Goal: Transaction & Acquisition: Purchase product/service

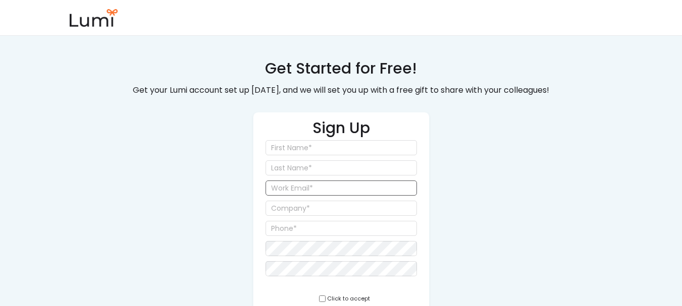
click at [358, 186] on input "email" at bounding box center [341, 188] width 151 height 15
paste input "Congrats"
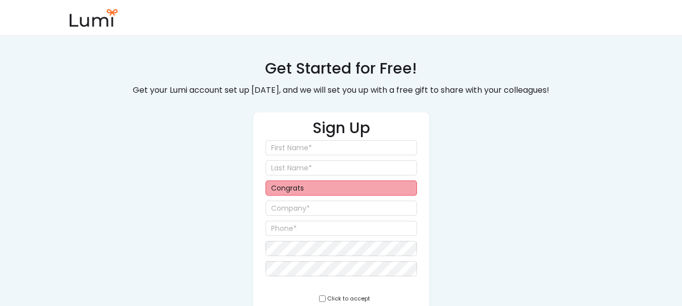
click at [304, 190] on input "Congrats" at bounding box center [341, 188] width 151 height 15
paste input "jackson+4865@givelumi.com"
click at [500, 177] on div "Get Started for Free! Get your Lumi account set up today, and we will set you u…" at bounding box center [341, 199] width 434 height 282
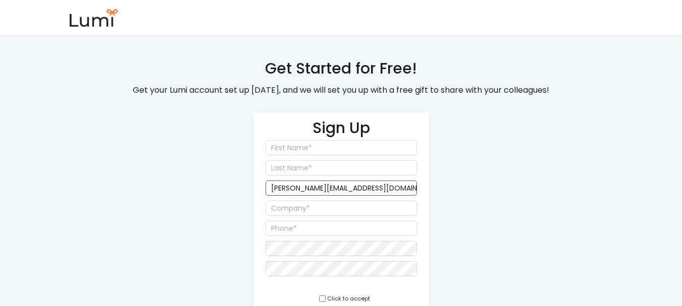
drag, startPoint x: 307, startPoint y: 189, endPoint x: 316, endPoint y: 190, distance: 9.2
click at [316, 190] on input "jackson+4865@givelumi.com" at bounding box center [341, 188] width 151 height 15
click at [326, 193] on input "jackson+45@givelumi.com" at bounding box center [341, 188] width 151 height 15
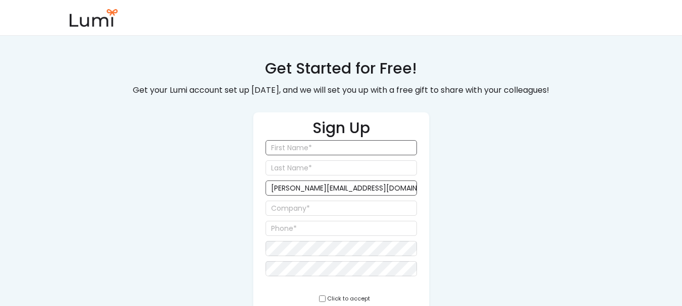
type input "jackson+45@givelumi.com"
click at [310, 146] on input "input" at bounding box center [341, 147] width 151 height 15
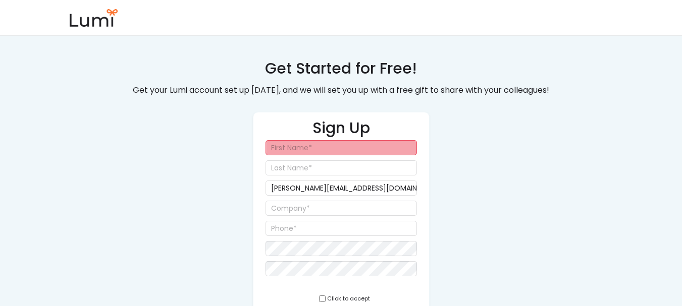
type input "j"
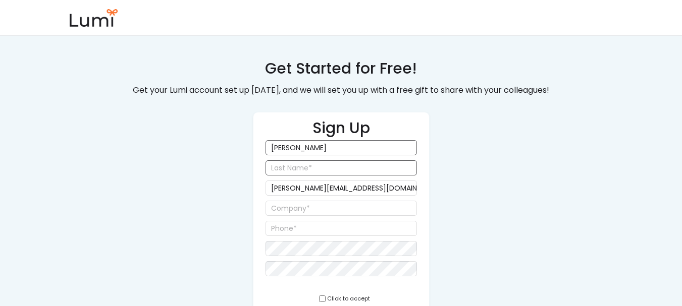
type input "Jackson"
click at [297, 170] on input "input" at bounding box center [341, 168] width 151 height 15
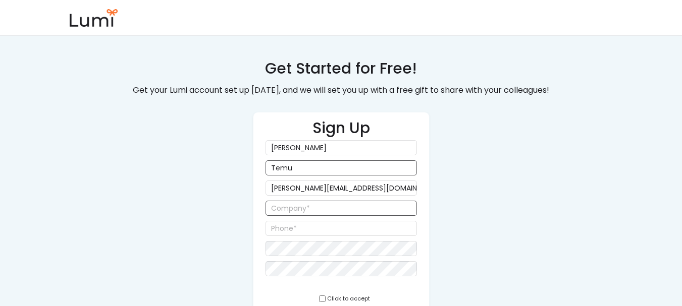
type input "Temu"
click at [355, 206] on input "input" at bounding box center [341, 208] width 151 height 15
type input "SMK TEST"
click at [349, 227] on input "input" at bounding box center [341, 228] width 151 height 15
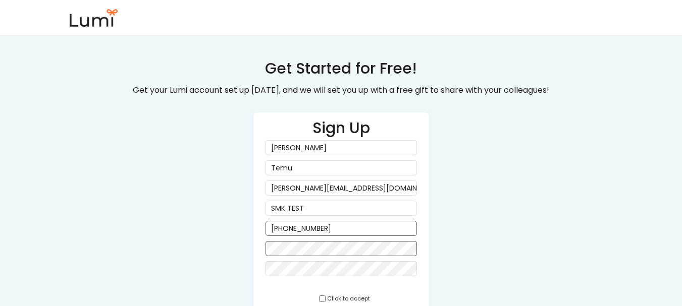
type input "(855) 858-5858"
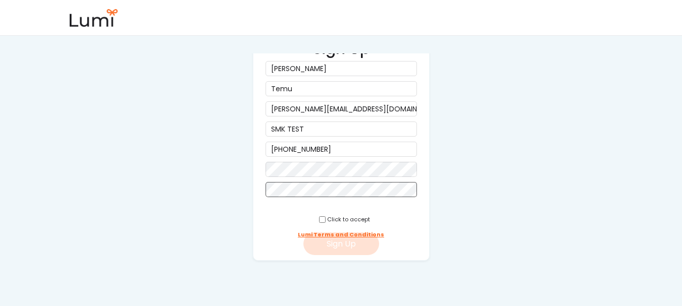
scroll to position [81, 0]
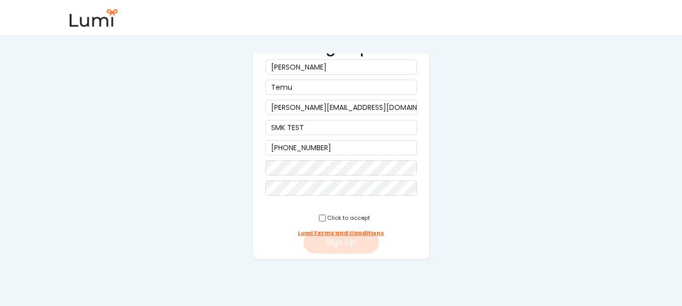
click at [319, 220] on input "checkbox" at bounding box center [322, 218] width 7 height 7
checkbox input "true"
click at [322, 238] on button "Sign Up" at bounding box center [341, 242] width 76 height 23
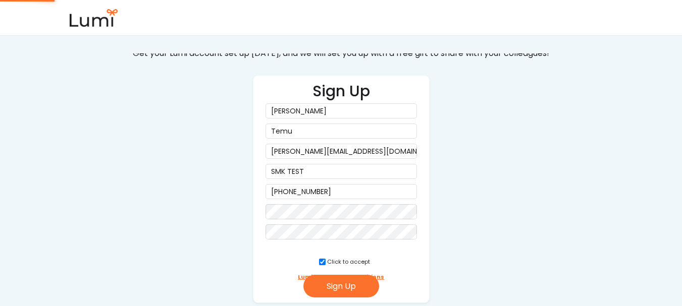
scroll to position [0, 0]
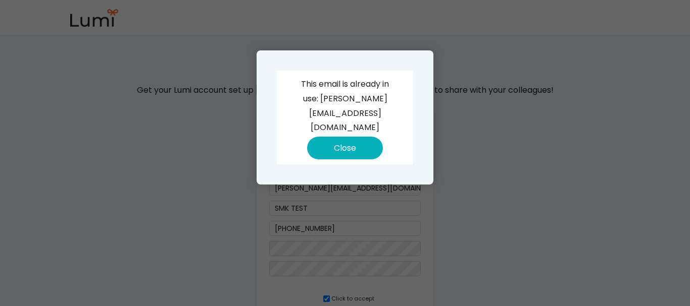
click at [353, 137] on button "Close" at bounding box center [345, 148] width 76 height 23
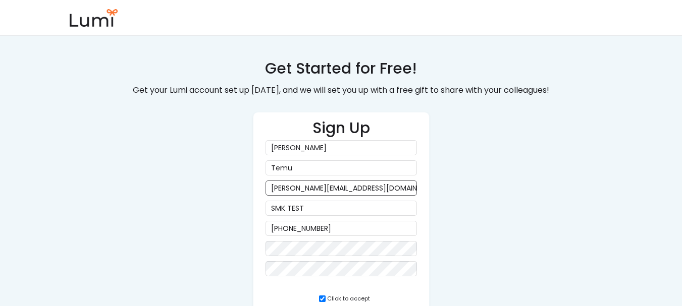
click at [305, 188] on input "jackson+45@givelumi.com" at bounding box center [341, 188] width 151 height 15
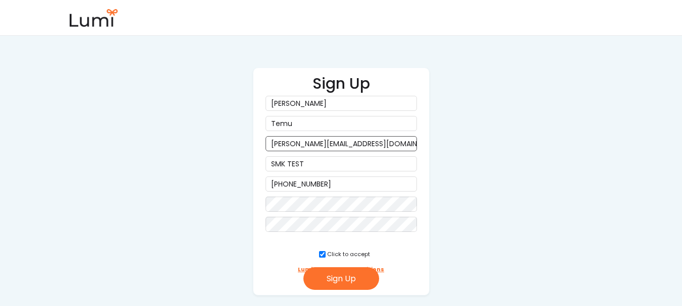
scroll to position [81, 0]
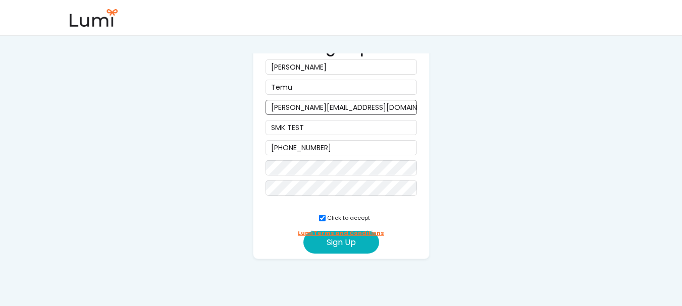
type input "jackson+645@givelumi.com"
click at [364, 246] on button "Sign Up" at bounding box center [341, 242] width 76 height 23
click at [373, 111] on input "jackson+645@givelumi.com" at bounding box center [341, 107] width 151 height 15
drag, startPoint x: 373, startPoint y: 110, endPoint x: 369, endPoint y: 104, distance: 8.0
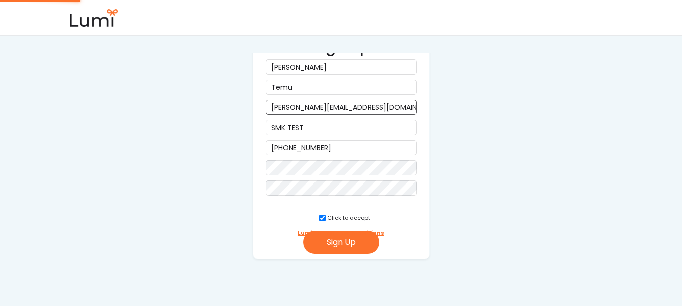
click at [369, 104] on input "jackson+645@givelumi.com" at bounding box center [341, 107] width 151 height 15
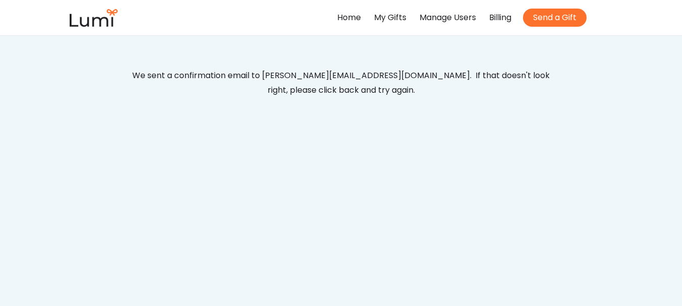
scroll to position [0, 0]
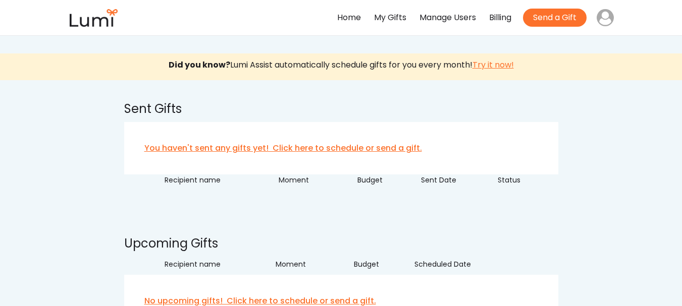
click at [444, 18] on div "Manage Users" at bounding box center [448, 18] width 57 height 15
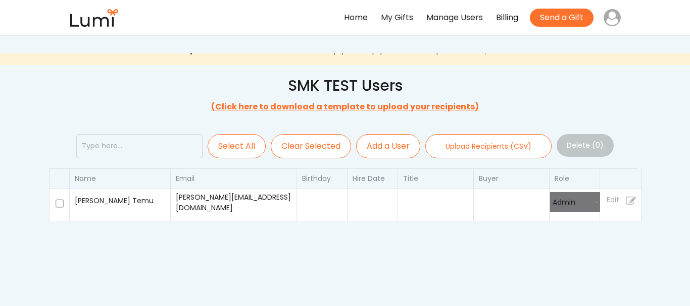
select select ""admin""
select select
click at [382, 149] on button "Add a User" at bounding box center [384, 146] width 64 height 24
select select
select select ""recipient""
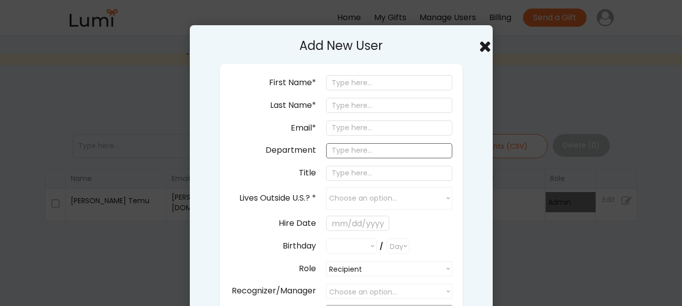
select select ""PLACEHOLDER_1427118222253""
click at [360, 127] on input "email" at bounding box center [389, 128] width 126 height 15
paste input "jackson+45@givelumi.com"
click at [372, 127] on input "jackson+45@givelumi.com" at bounding box center [389, 128] width 126 height 15
click at [379, 127] on input "[PERSON_NAME][EMAIL_ADDRESS][DOMAIN_NAME]" at bounding box center [389, 128] width 126 height 15
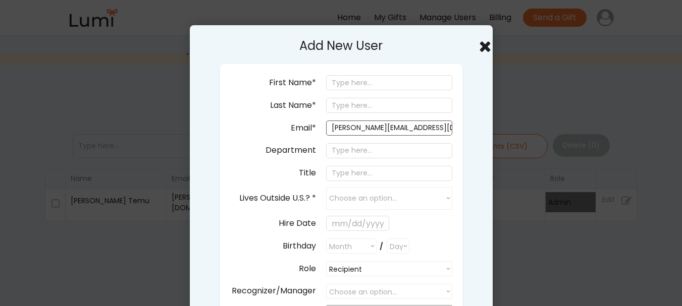
click at [379, 127] on input "[PERSON_NAME][EMAIL_ADDRESS][DOMAIN_NAME]" at bounding box center [389, 128] width 126 height 15
type input "jackson+4567@givelumi.com"
click at [375, 86] on input "input" at bounding box center [389, 82] width 126 height 15
type input "Jackson"
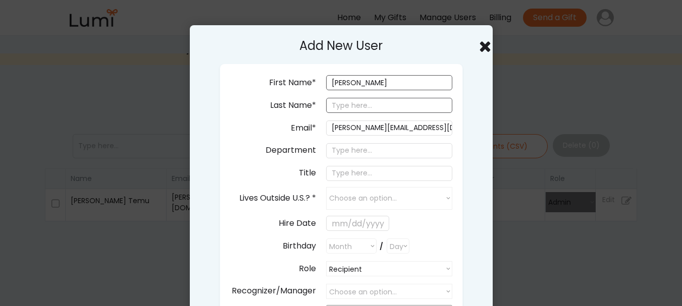
click at [365, 103] on input "input" at bounding box center [389, 105] width 126 height 15
type input "Temu"
click at [392, 152] on input "input" at bounding box center [389, 150] width 126 height 15
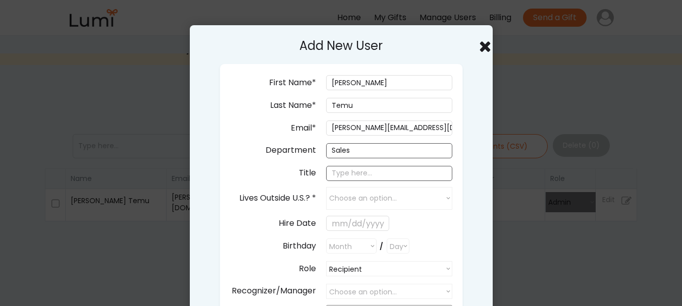
type input "Sales"
click at [389, 168] on input "input" at bounding box center [389, 173] width 126 height 15
type input "Manager"
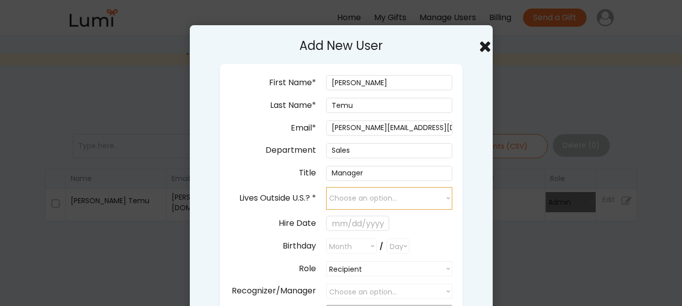
click at [392, 198] on select "Choose an option... yes no" at bounding box center [389, 198] width 126 height 23
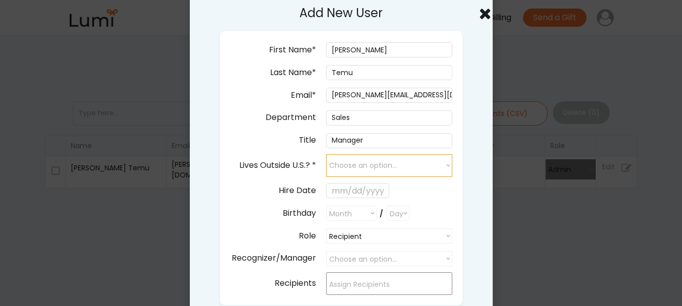
scroll to position [50, 0]
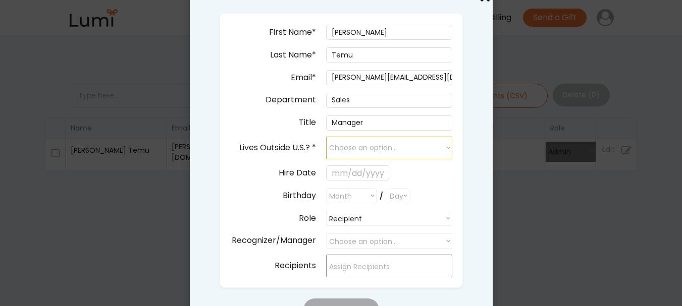
click at [367, 144] on select "Choose an option... yes no" at bounding box center [389, 148] width 126 height 23
select select "false"
click at [326, 137] on select "Choose an option... yes no" at bounding box center [389, 148] width 126 height 23
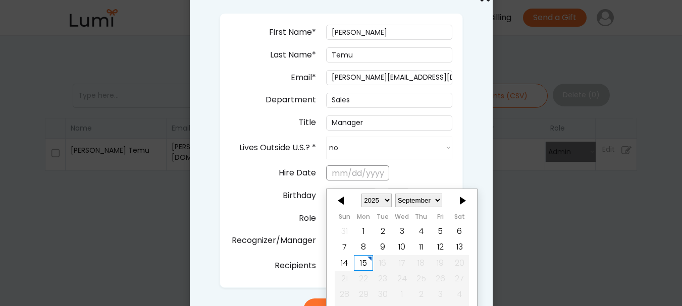
click at [353, 170] on input "text" at bounding box center [357, 173] width 63 height 15
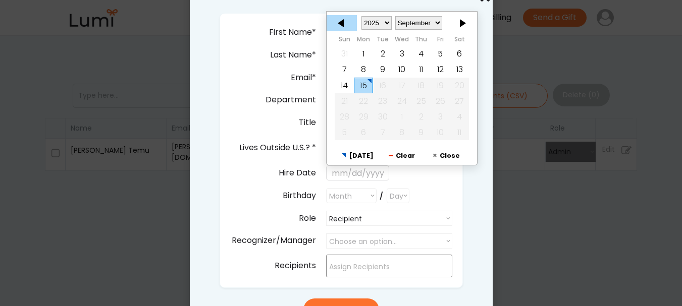
click at [338, 21] on div at bounding box center [342, 23] width 30 height 16
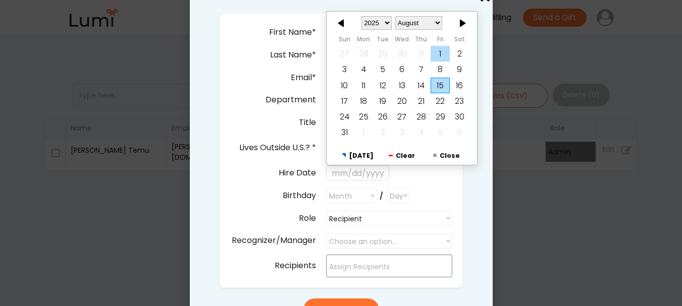
click at [445, 50] on div "1" at bounding box center [440, 54] width 19 height 16
type input "8/01/2025"
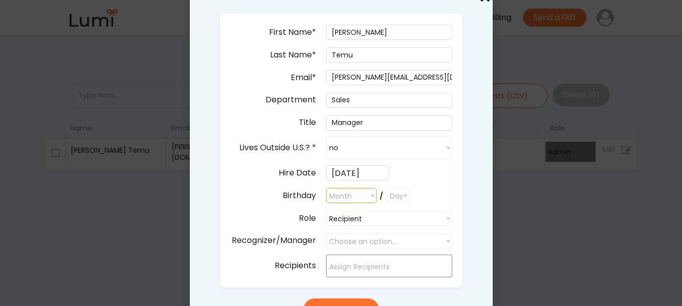
click at [363, 190] on select "Month January February March April May June July August September October Novem…" at bounding box center [351, 195] width 50 height 15
select select ""1348695171700984260__LOOKUP__1682618733344x862490170894174100""
click at [326, 188] on select "Month January February March April May June July August September October Novem…" at bounding box center [351, 195] width 50 height 15
click at [403, 192] on select "Day 1 2 3 4 5 6 7 8 9 10 11 12 13 14 15 16 17 18 19 20 21 22 23 24 25 26 27 28 …" at bounding box center [398, 195] width 23 height 15
select select "11"
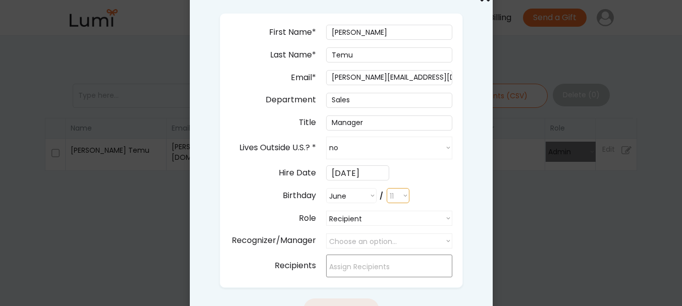
click at [387, 188] on select "Day 1 2 3 4 5 6 7 8 9 10 11 12 13 14 15 16 17 18 19 20 21 22 23 24 25 26 27 28 …" at bounding box center [398, 195] width 23 height 15
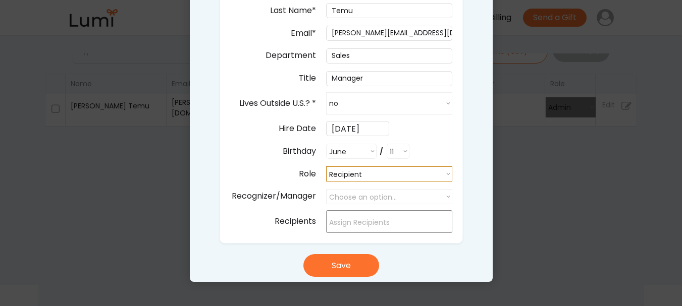
scroll to position [151, 0]
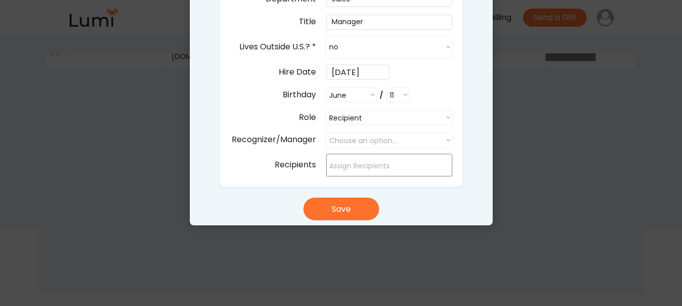
click at [396, 131] on div "First Name* Last Name* Email* jackson+4567@givelumi.com Department Title Lives …" at bounding box center [341, 49] width 243 height 275
click at [396, 137] on select "Choose an option... Jackson Temu" at bounding box center [389, 140] width 126 height 15
click at [326, 133] on select "Choose an option... Jackson Temu" at bounding box center [389, 140] width 126 height 15
click at [393, 136] on select "Choose an option... Jackson Temu" at bounding box center [389, 140] width 126 height 15
select select ""1348695171700984260__LOOKUP__1757948848233x533310829116867140""
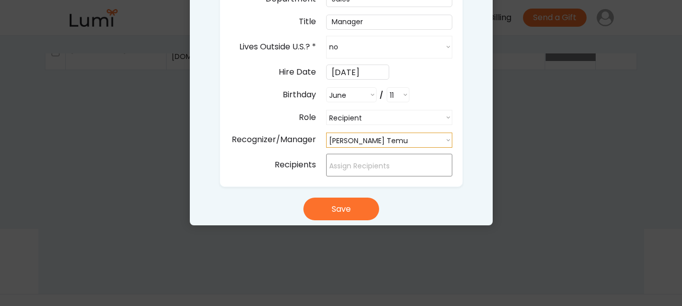
click at [326, 133] on select "Choose an option... Jackson Temu" at bounding box center [389, 140] width 126 height 15
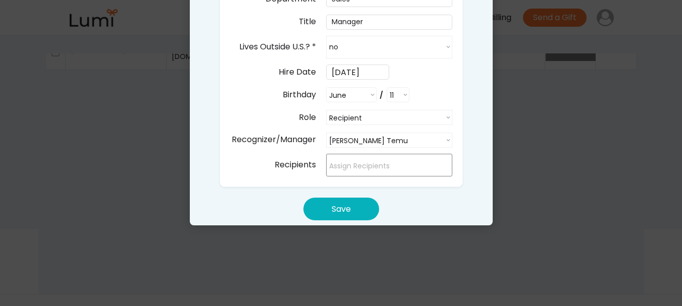
click at [366, 211] on button "Save" at bounding box center [341, 209] width 76 height 23
select select ""PLACEHOLDER_1427118222253""
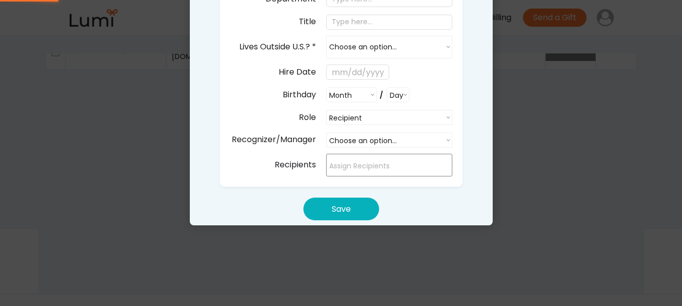
select select
select select ""recipient""
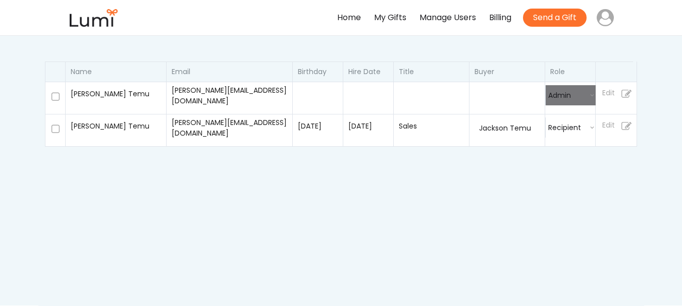
scroll to position [50, 0]
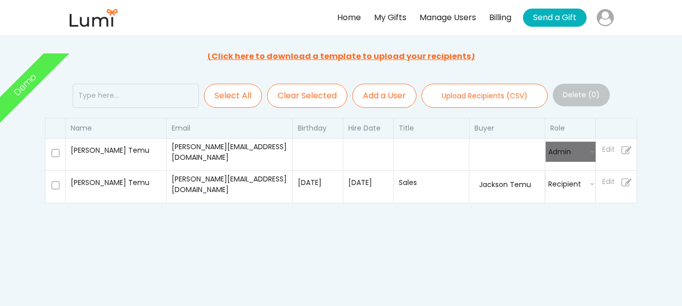
click at [573, 16] on button "Send a Gift" at bounding box center [555, 18] width 64 height 18
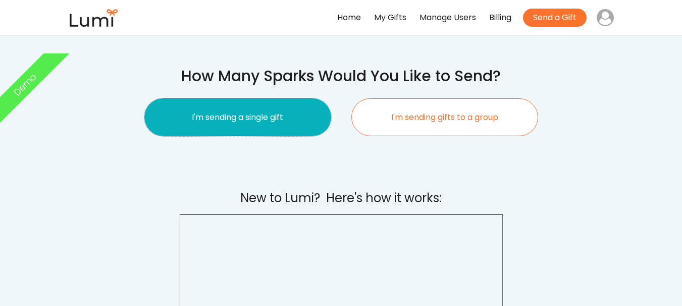
click at [243, 119] on button "I'm sending a single gift" at bounding box center [237, 117] width 187 height 38
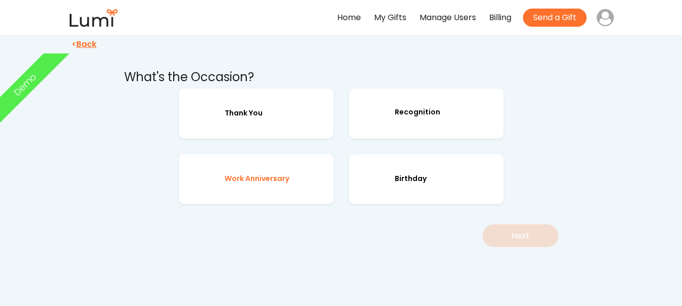
click at [249, 170] on div "Work Anniversary" at bounding box center [256, 179] width 155 height 50
click at [537, 233] on button "Next" at bounding box center [521, 236] width 76 height 23
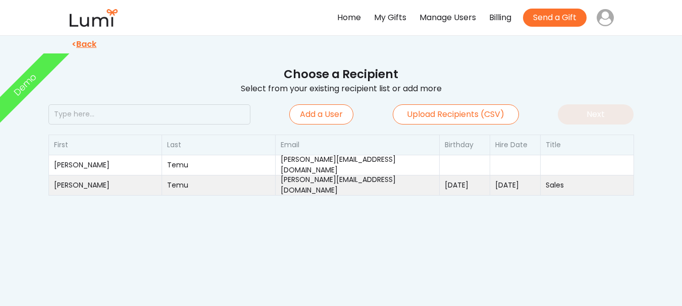
click at [325, 186] on div "[PERSON_NAME][EMAIL_ADDRESS][DOMAIN_NAME]" at bounding box center [357, 185] width 153 height 21
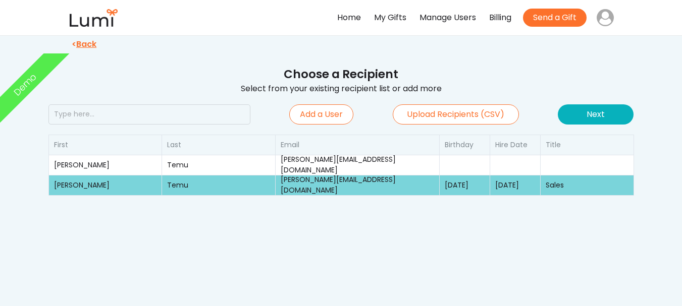
click at [593, 110] on button "Next" at bounding box center [596, 115] width 76 height 20
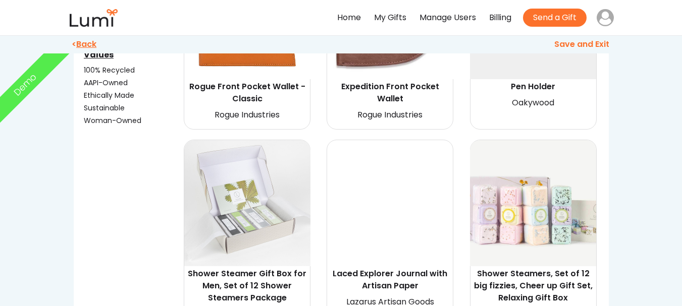
scroll to position [505, 0]
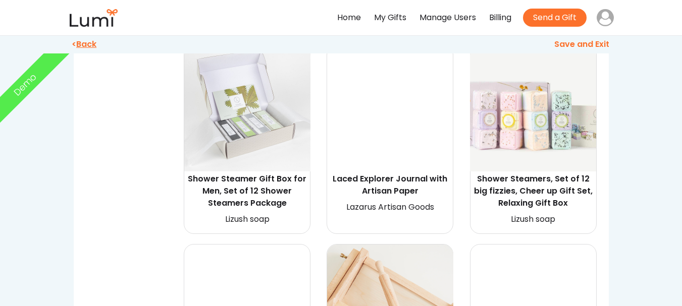
click at [496, 136] on img at bounding box center [533, 108] width 126 height 126
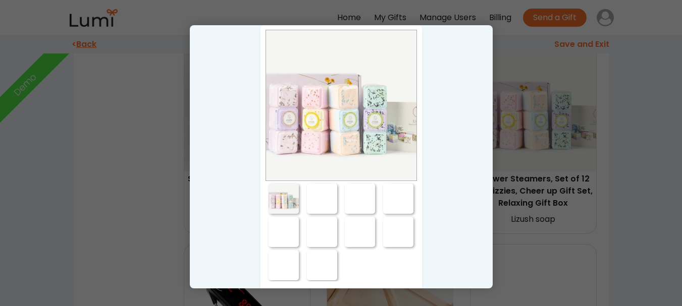
scroll to position [252, 0]
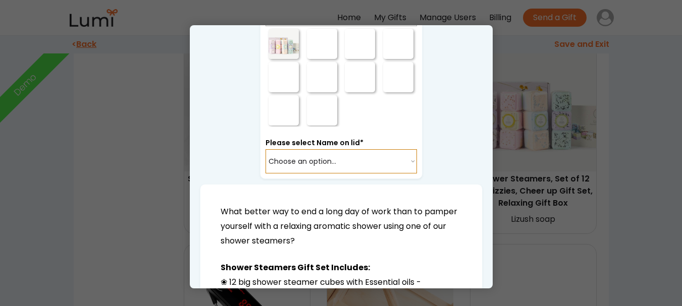
click at [401, 174] on select "Choose an option... No Yes" at bounding box center [341, 161] width 151 height 24
select select "{"_class":"StaticObject","data":{"_[URL][DOMAIN_NAME]":"gid://shopify/ProductVa…"
click at [266, 166] on select "Choose an option... No Yes" at bounding box center [341, 161] width 151 height 24
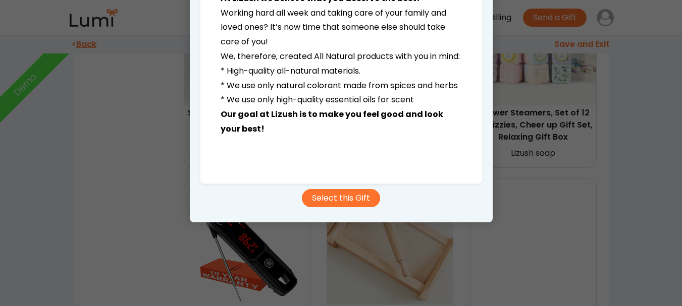
scroll to position [606, 0]
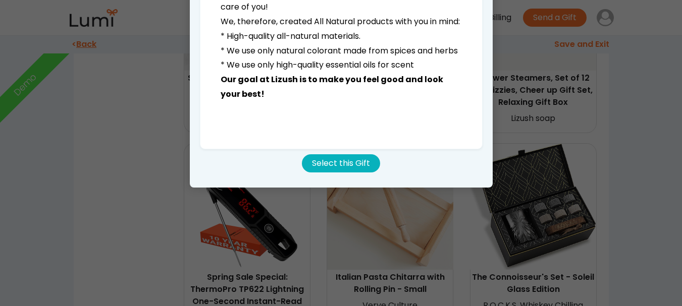
click at [364, 156] on button "Select this Gift" at bounding box center [341, 163] width 78 height 18
